Goal: Transaction & Acquisition: Purchase product/service

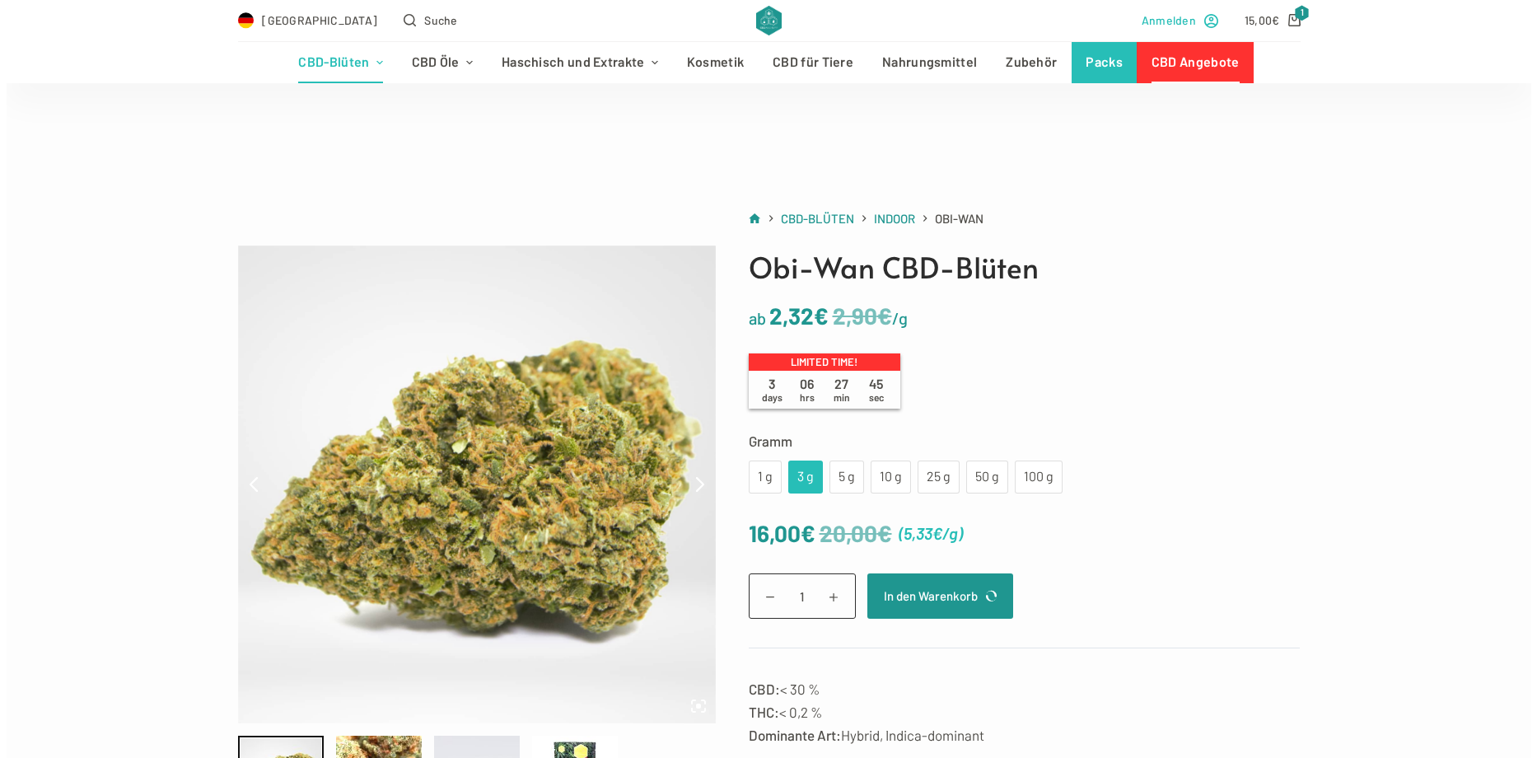
scroll to position [82, 0]
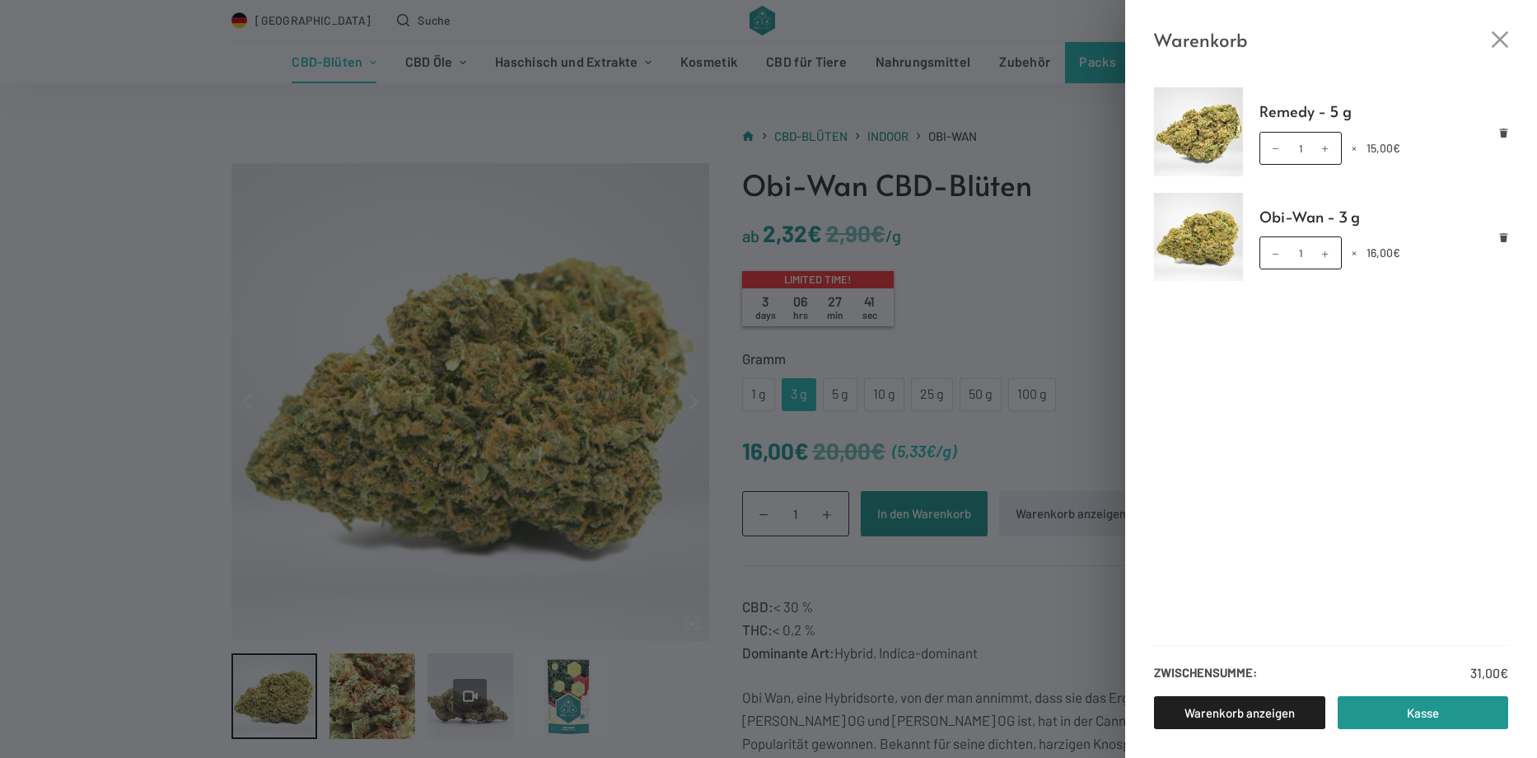
click at [1104, 461] on div "Warenkorb Remedy - 5 g Remedy - 5 g Menge 1 × 15,00 € Obi-Wan - 3 g Obi-Wan - 3…" at bounding box center [768, 379] width 1537 height 758
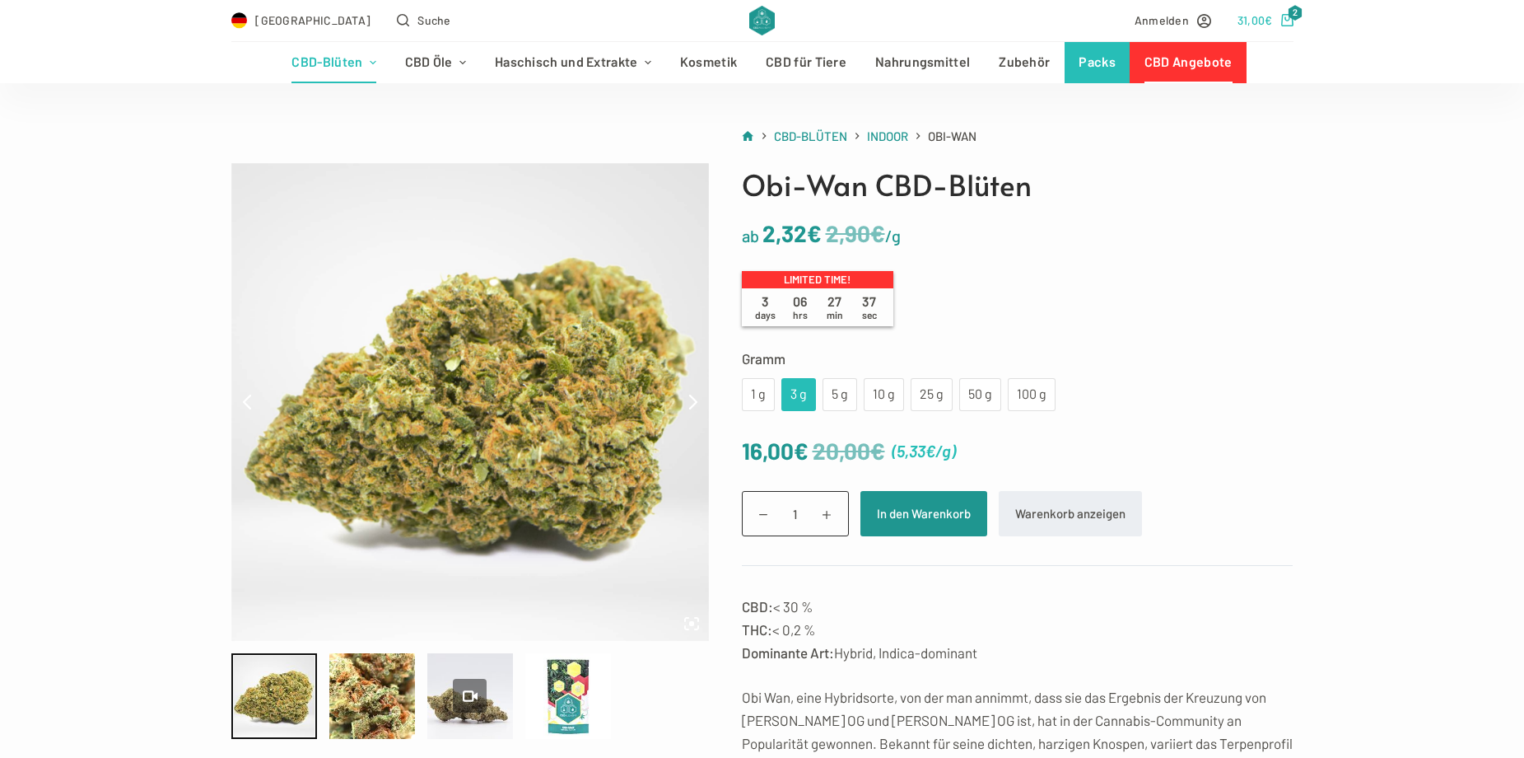
click at [1263, 26] on bdi "31,00 €" at bounding box center [1255, 20] width 35 height 14
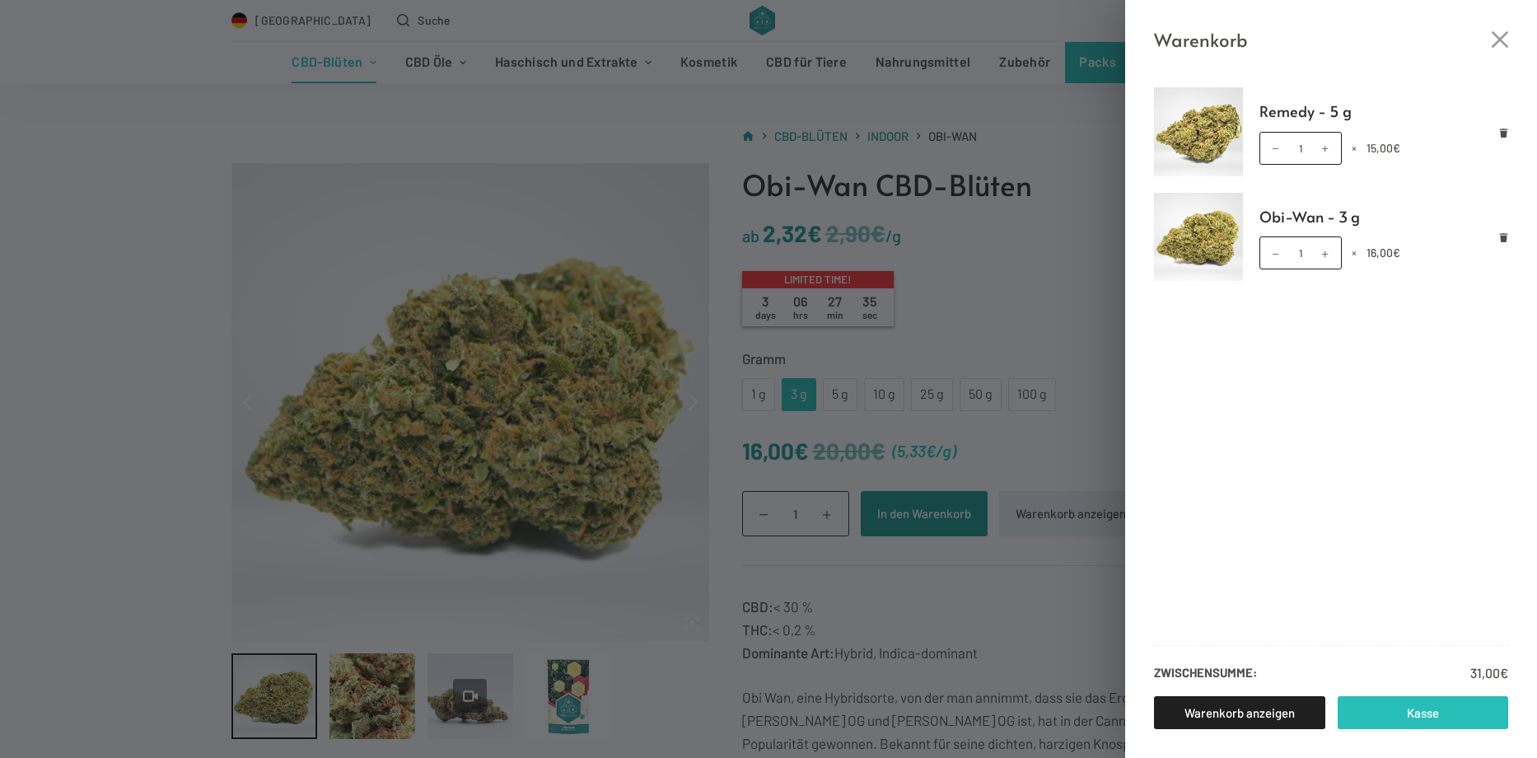
click at [1412, 719] on link "Kasse" at bounding box center [1423, 712] width 171 height 33
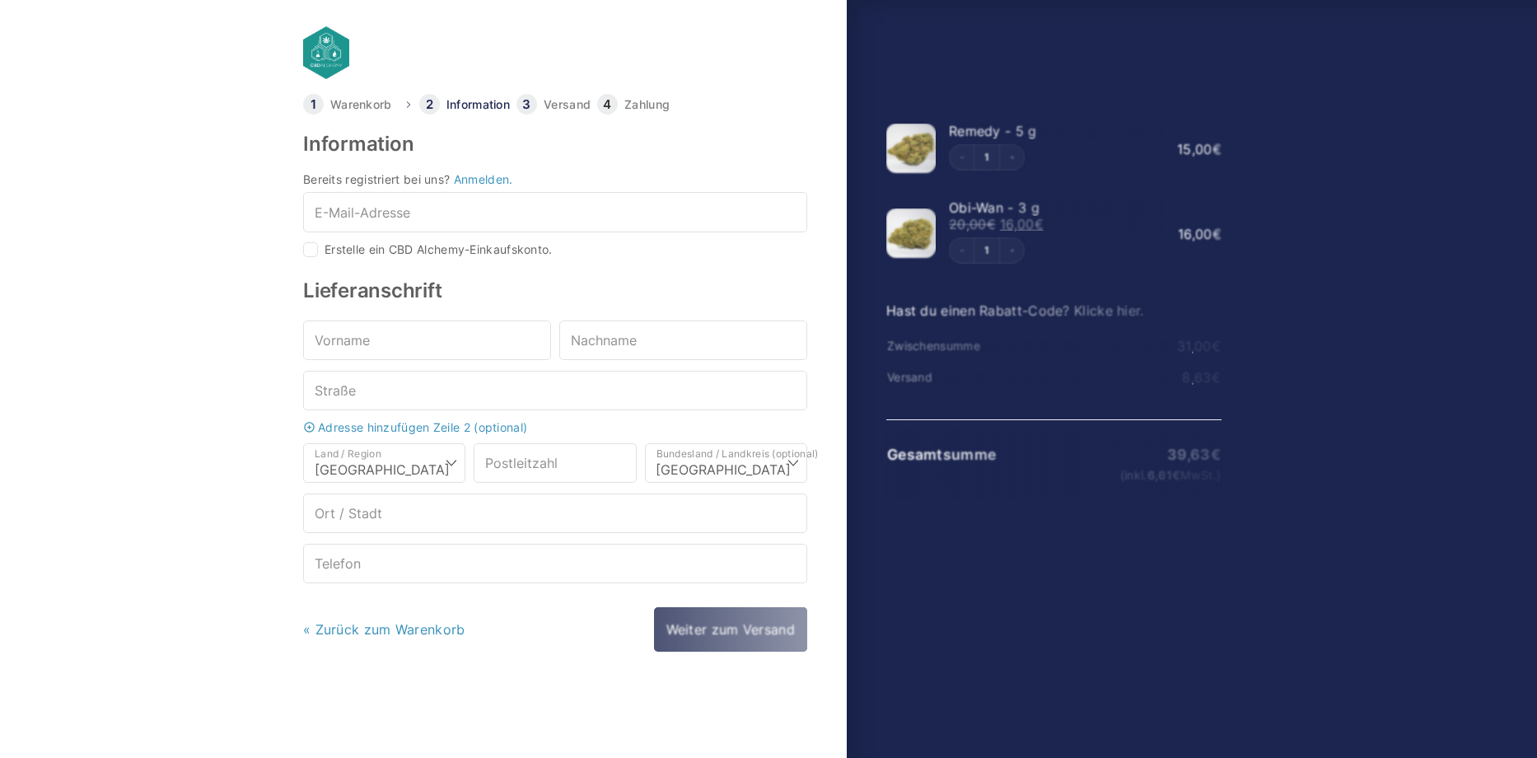
select select "DE-BE"
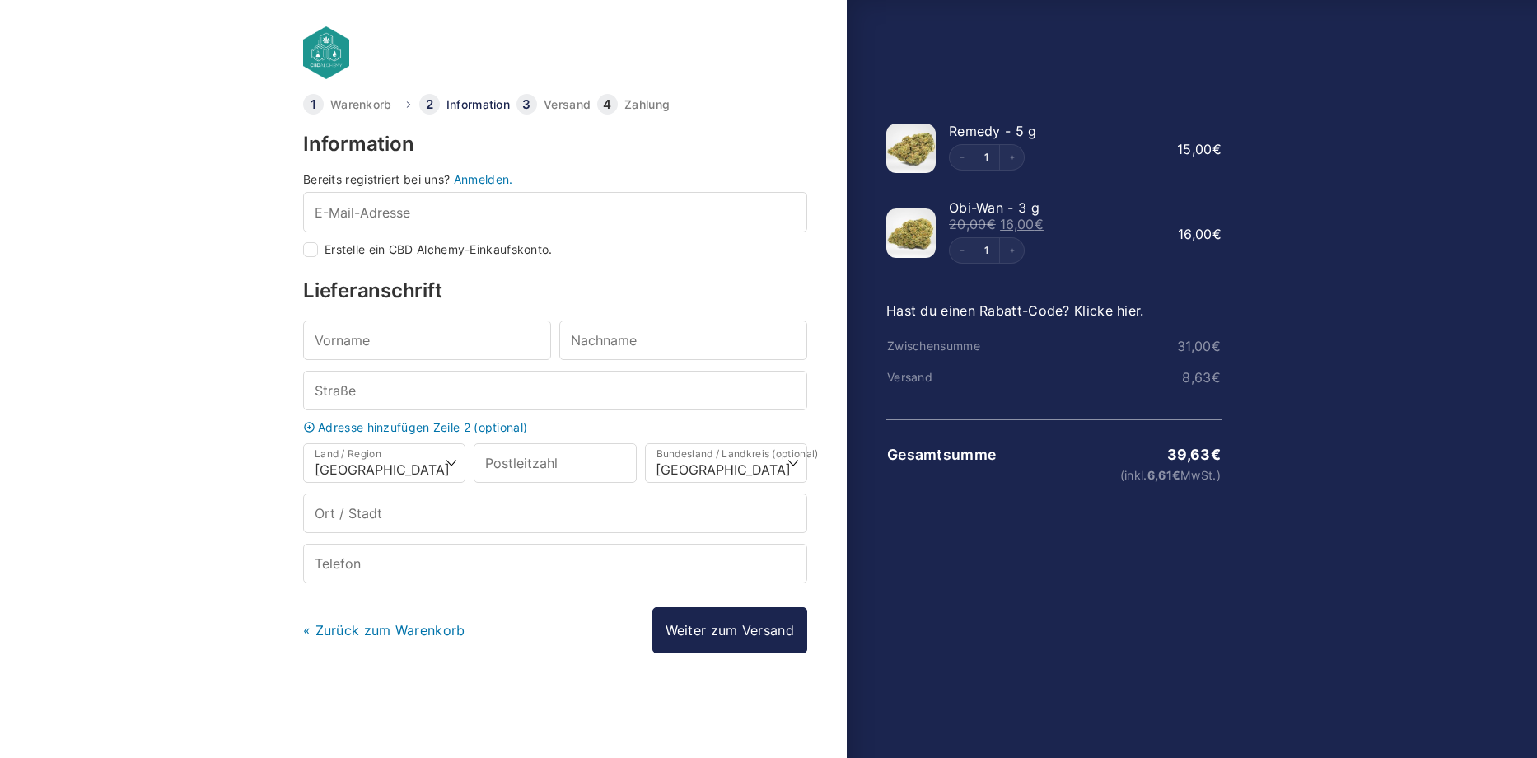
click at [997, 304] on link "Hast du einen Rabatt-Code? Klicke hier." at bounding box center [1015, 310] width 258 height 16
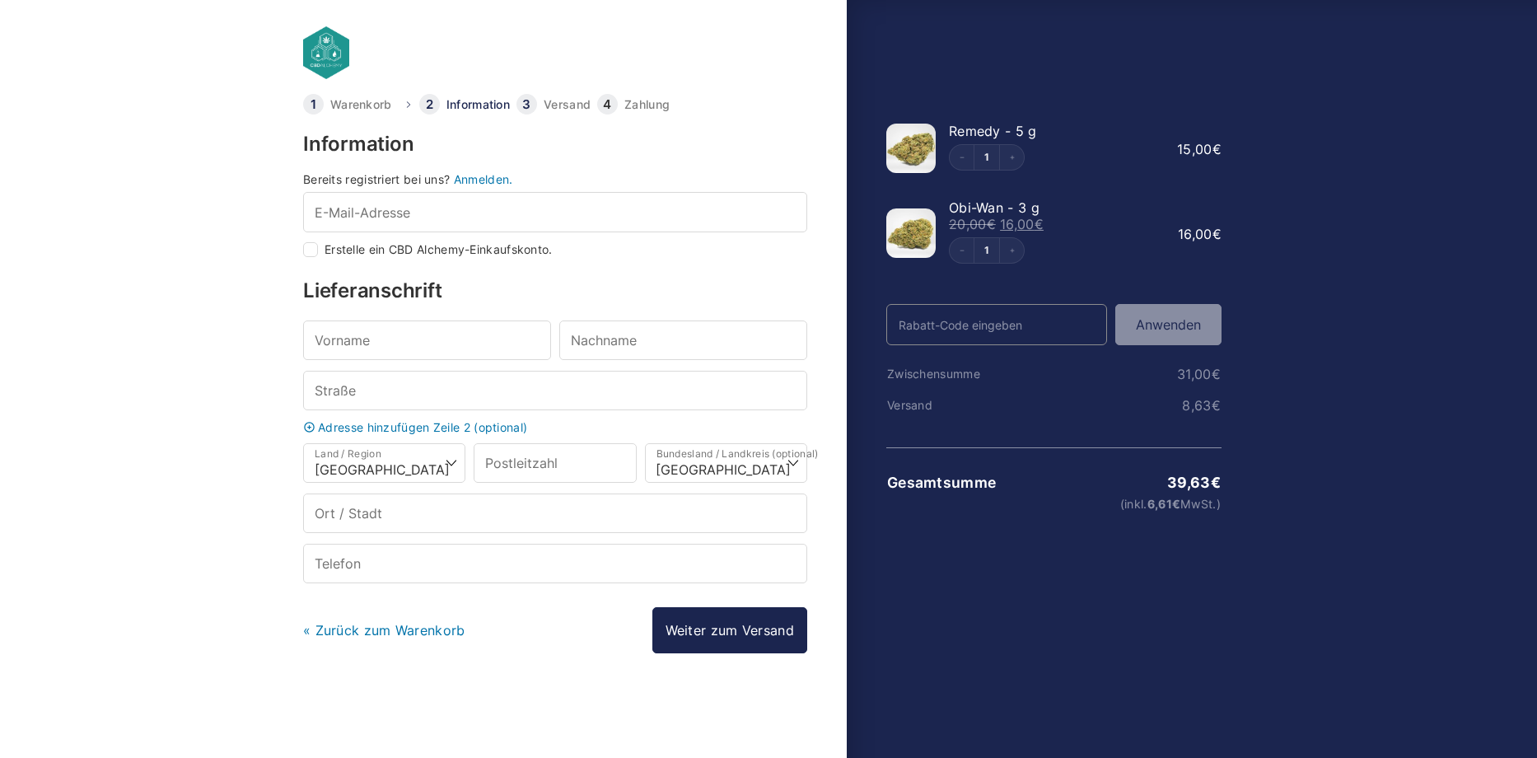
click at [1007, 335] on input "Rabatt-Code" at bounding box center [996, 324] width 221 height 41
type input "Welcome25"
click at [1135, 334] on button "Anwenden" at bounding box center [1168, 324] width 106 height 41
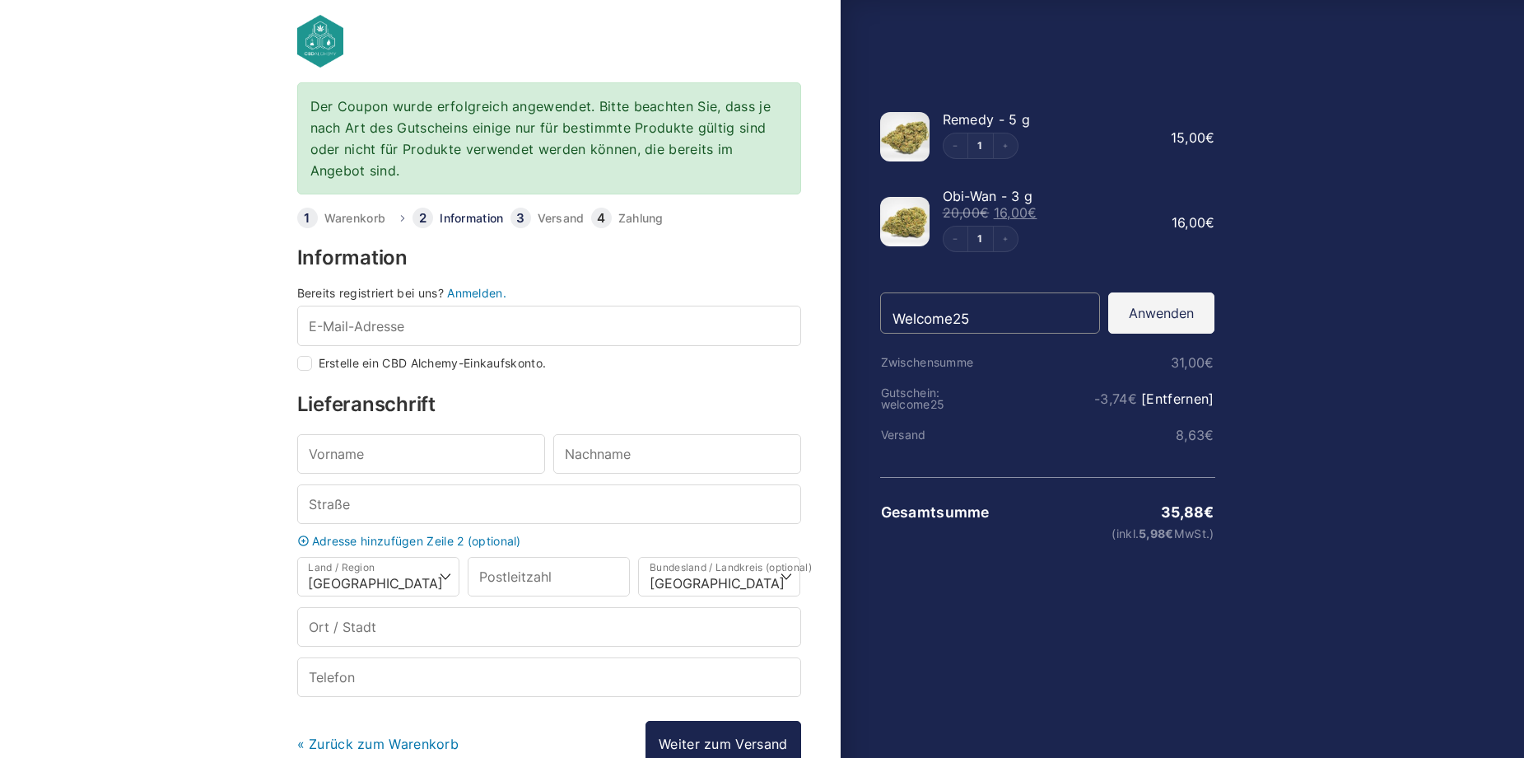
scroll to position [117, 0]
